Goal: Transaction & Acquisition: Purchase product/service

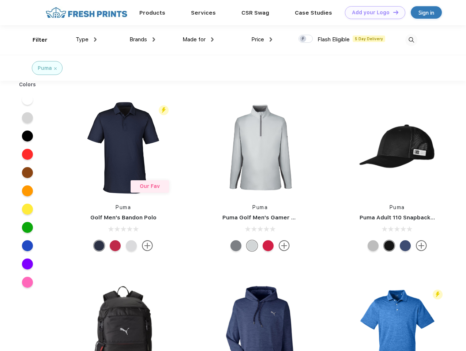
click at [372, 12] on link "Add your Logo Design Tool" at bounding box center [375, 12] width 60 height 13
click at [0, 0] on div "Design Tool" at bounding box center [0, 0] width 0 height 0
click at [392, 12] on link "Add your Logo Design Tool" at bounding box center [375, 12] width 60 height 13
click at [35, 40] on div "Filter" at bounding box center [40, 40] width 15 height 8
click at [86, 40] on span "Type" at bounding box center [82, 39] width 13 height 7
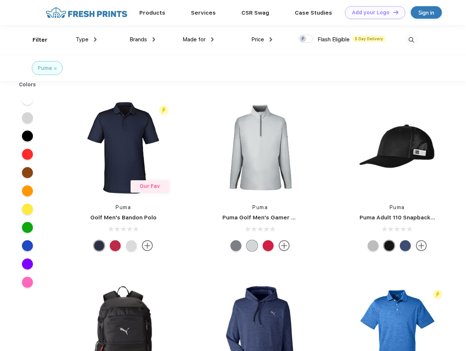
click at [142, 40] on span "Brands" at bounding box center [138, 39] width 18 height 7
click at [198, 40] on span "Made for" at bounding box center [194, 39] width 23 height 7
click at [262, 40] on span "Price" at bounding box center [257, 39] width 13 height 7
click at [306, 39] on div at bounding box center [305, 39] width 14 height 8
click at [303, 39] on input "checkbox" at bounding box center [300, 36] width 5 height 5
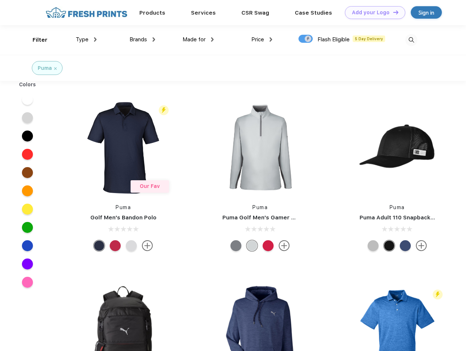
click at [411, 40] on img at bounding box center [411, 40] width 12 height 12
